Goal: Task Accomplishment & Management: Use online tool/utility

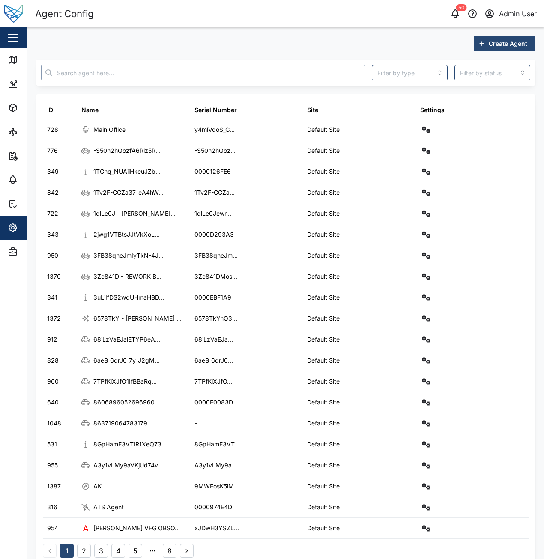
click at [112, 77] on input "text" at bounding box center [203, 72] width 324 height 15
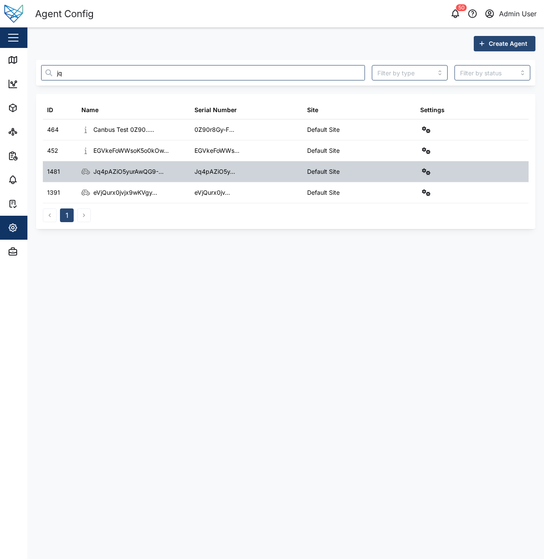
click at [418, 173] on div at bounding box center [472, 171] width 113 height 21
click at [427, 171] on icon "button" at bounding box center [426, 171] width 9 height 7
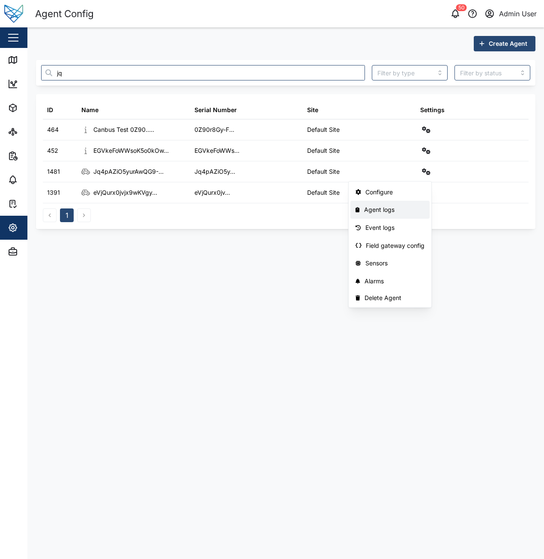
click at [264, 310] on main "Create Agent jq ID Name Serial Number Site Settings 464 Canbus Test 0Z90..... 0…" at bounding box center [285, 293] width 516 height 532
click at [191, 72] on input "jq" at bounding box center [203, 72] width 324 height 15
type input "j"
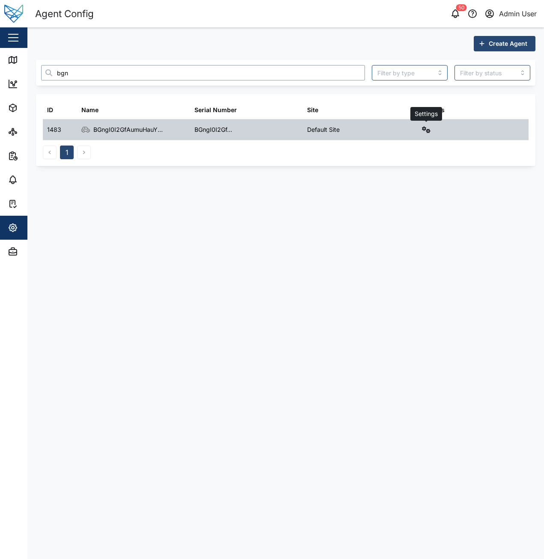
type input "bgn"
click at [429, 131] on icon "button" at bounding box center [426, 129] width 9 height 7
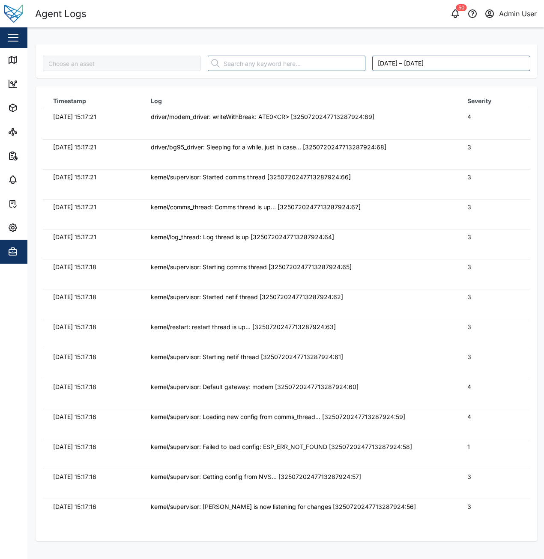
type input "Jq4pAZiO5yurAwQG9--13SWKP0GO1XWcGPoAZFKGJ0w"
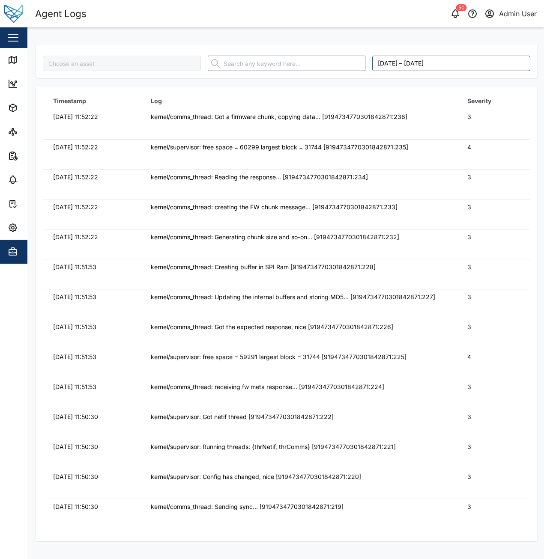
type input "BGngI0I2GfAumuHauYzEgjkXNSZYN_a7yQ-RTJiBIxI"
